Goal: Task Accomplishment & Management: Complete application form

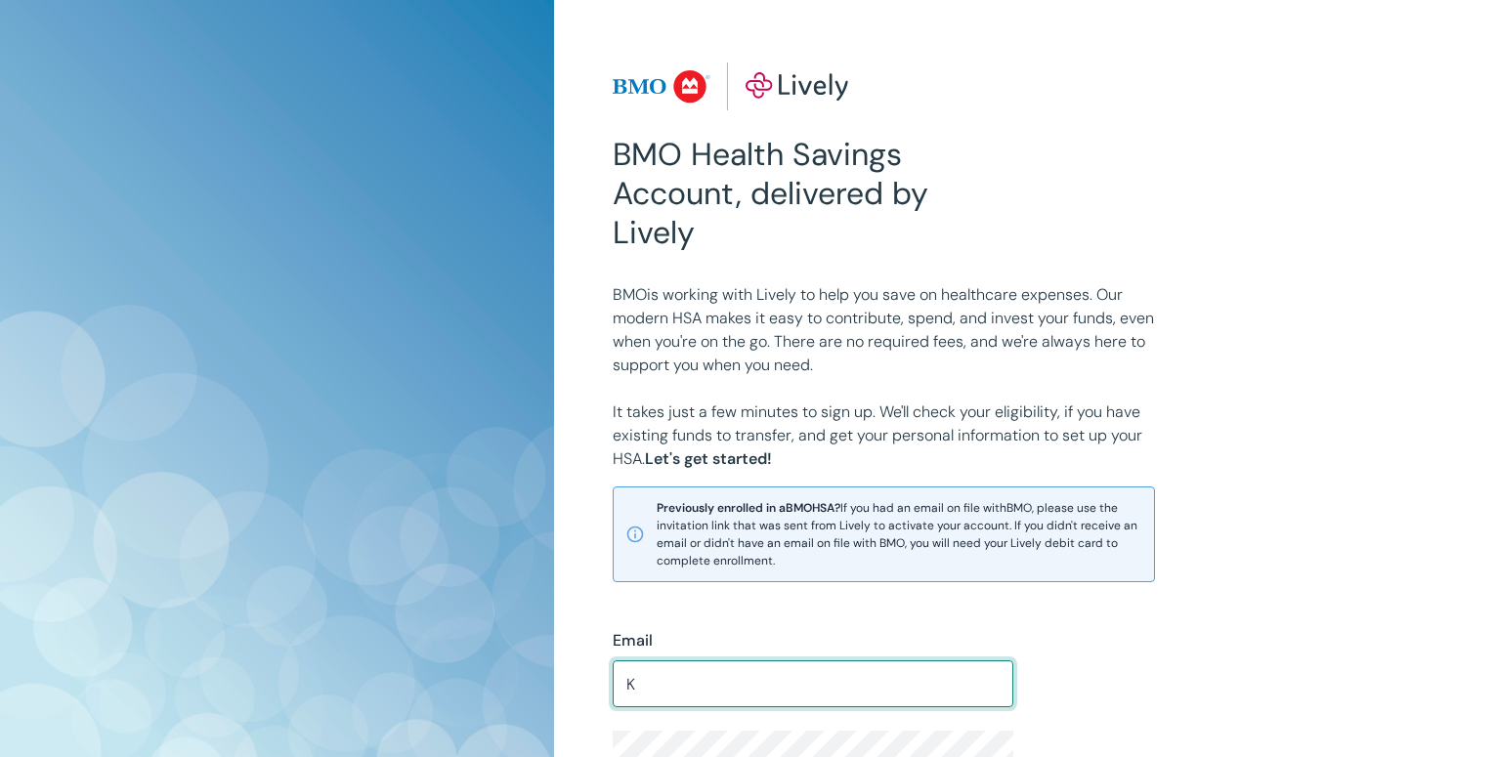
type input "K"
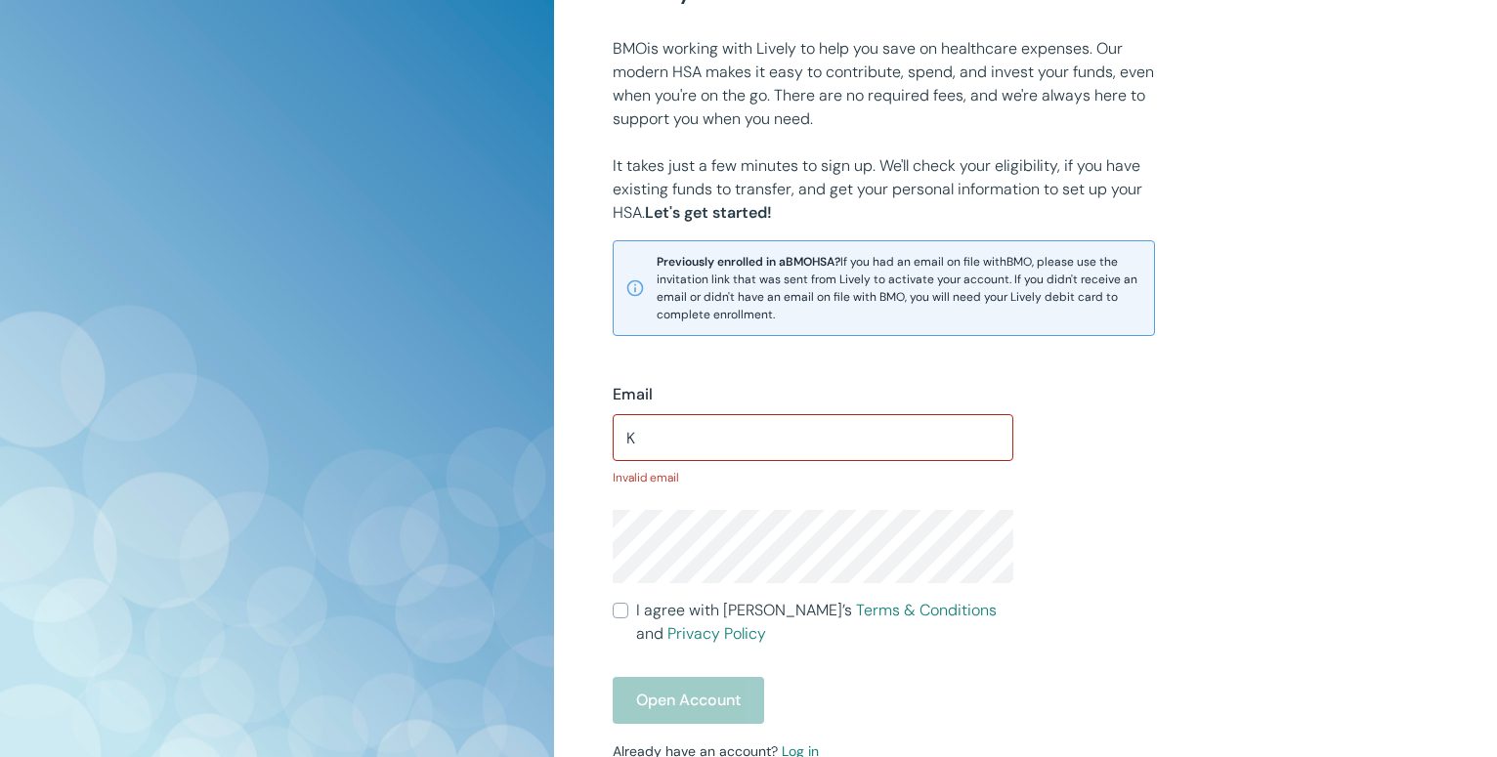
scroll to position [299, 0]
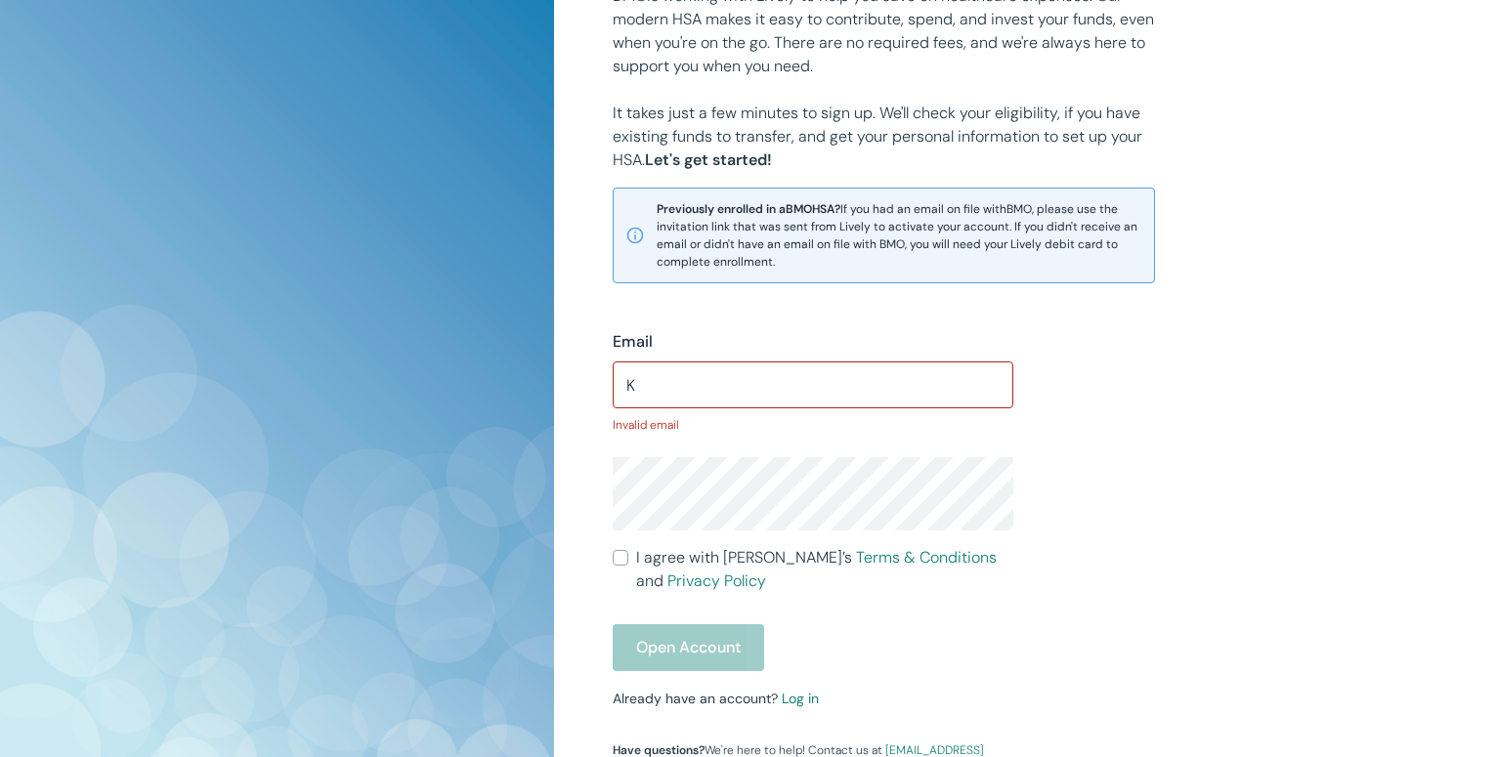
click at [643, 378] on input "K" at bounding box center [814, 384] width 402 height 39
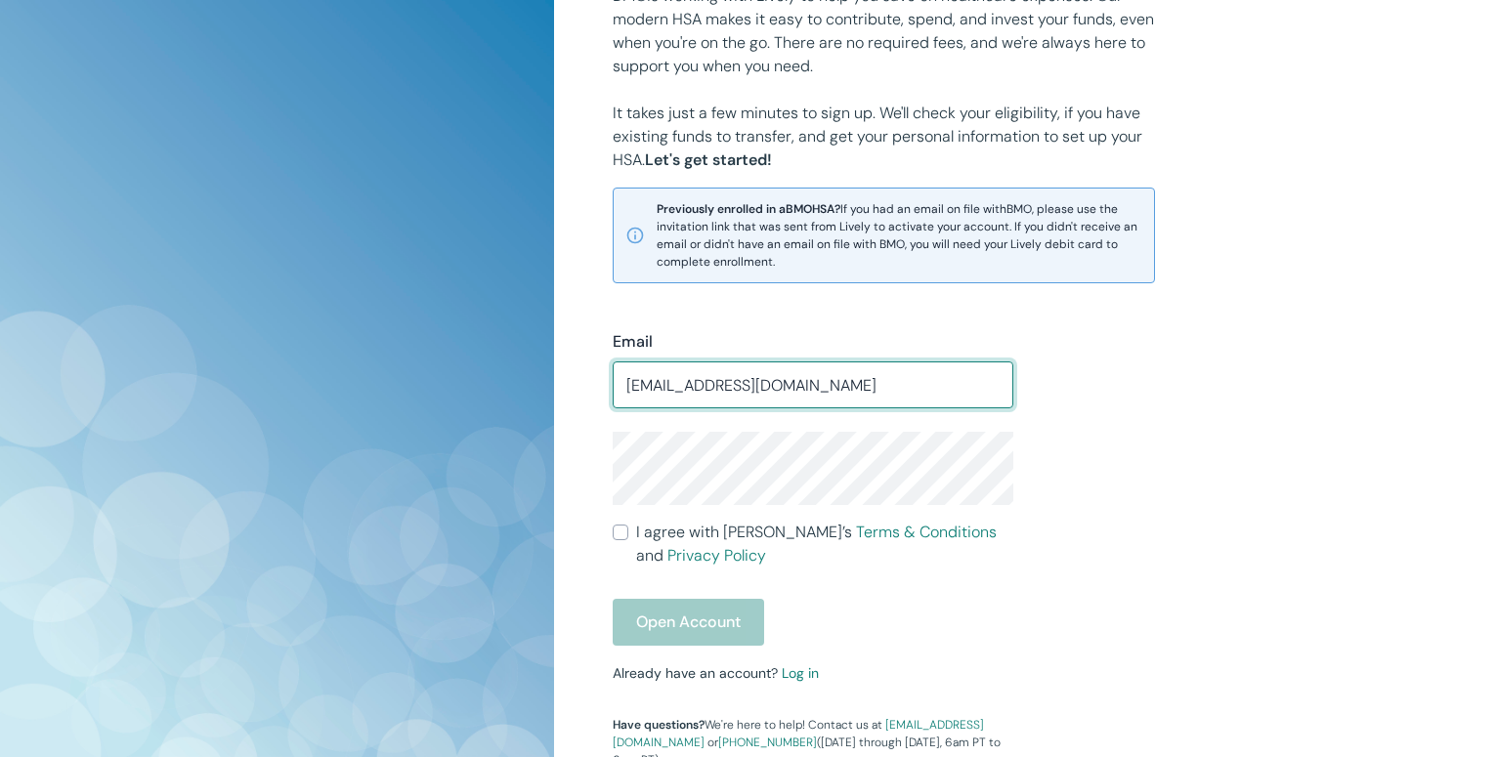
type input "[EMAIL_ADDRESS][DOMAIN_NAME]"
click at [610, 540] on div "Email [EMAIL_ADDRESS][DOMAIN_NAME] ​ I agree with Lively’s Terms & Conditions a…" at bounding box center [801, 538] width 425 height 462
click at [618, 540] on input "I agree with Lively’s Terms & Conditions and Privacy Policy" at bounding box center [621, 533] width 16 height 16
checkbox input "true"
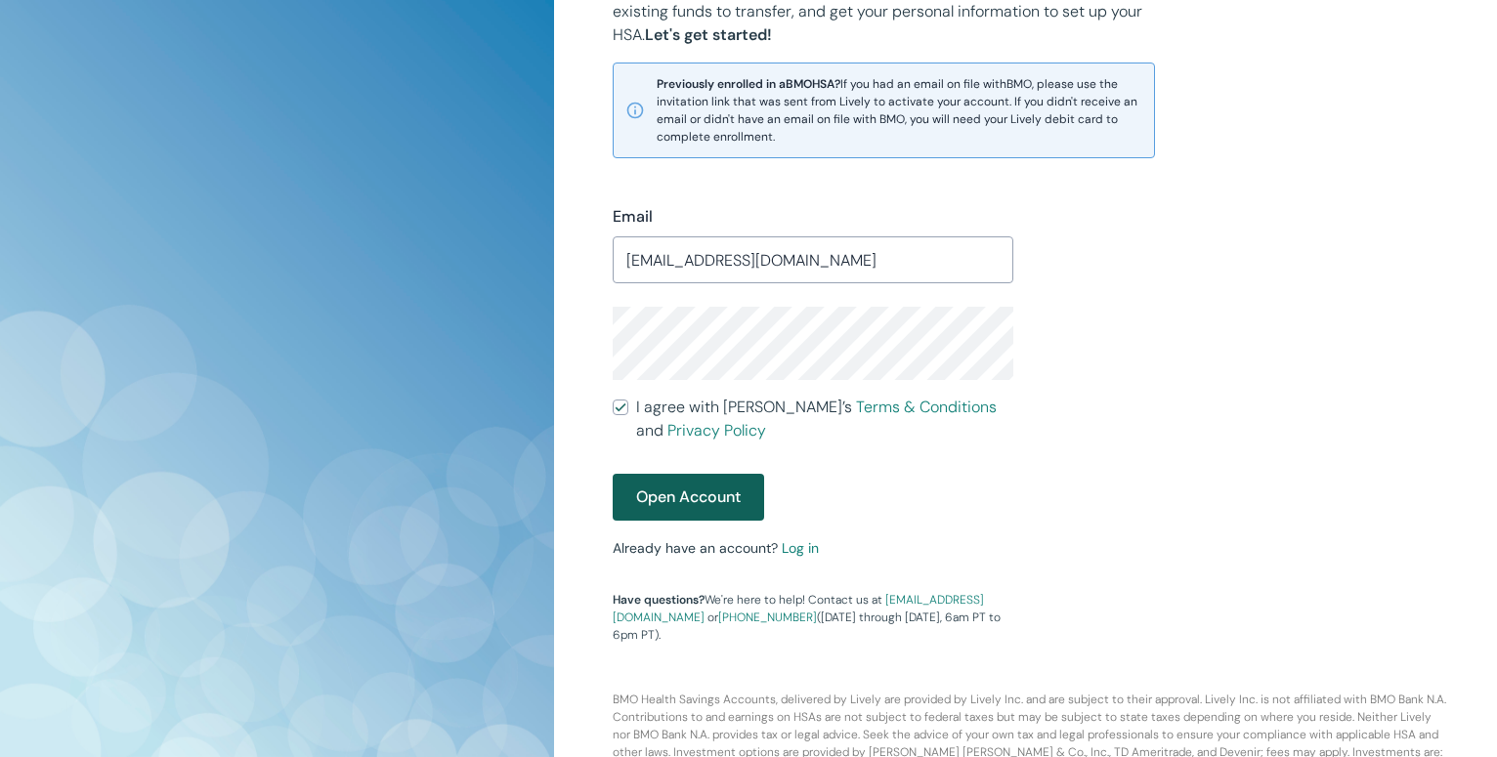
scroll to position [459, 0]
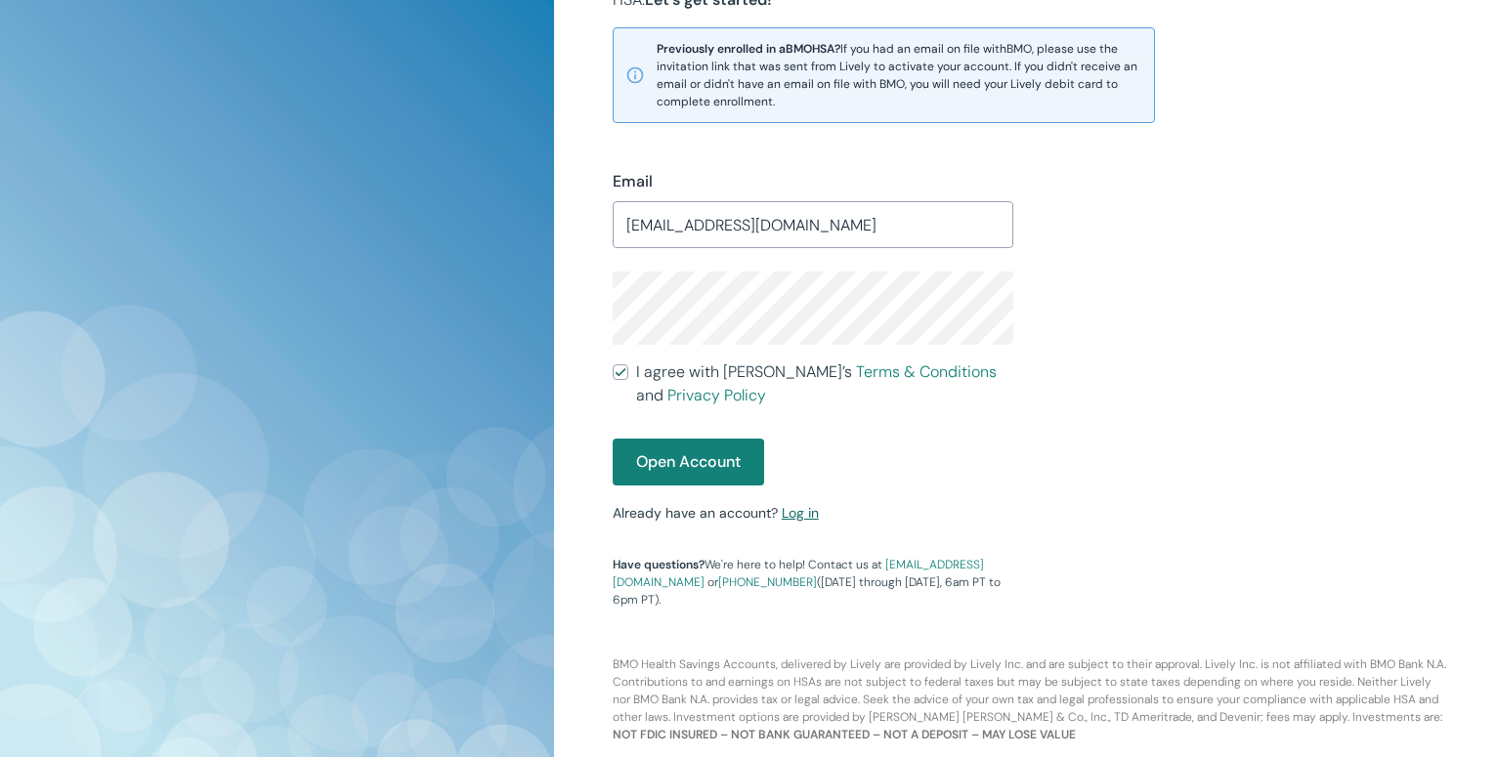
click at [801, 522] on link "Log in" at bounding box center [800, 513] width 37 height 18
